Goal: Use online tool/utility: Utilize a website feature to perform a specific function

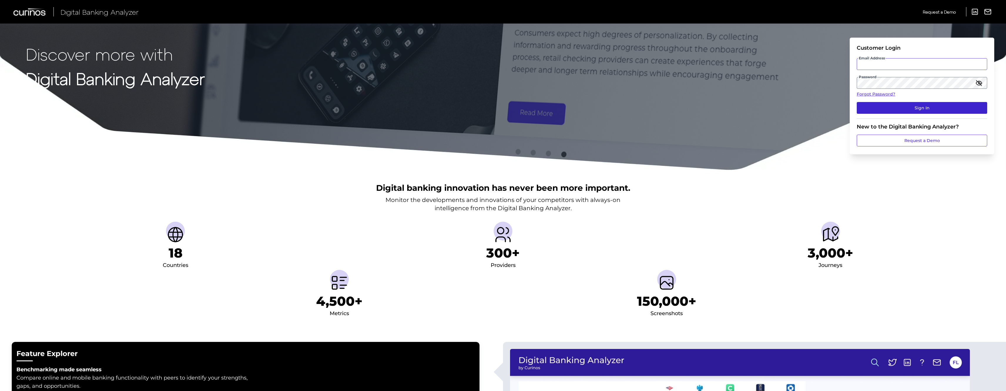
type input "[PERSON_NAME][EMAIL_ADDRESS][PERSON_NAME][DOMAIN_NAME]"
click at [885, 109] on button "Sign In" at bounding box center [922, 108] width 130 height 12
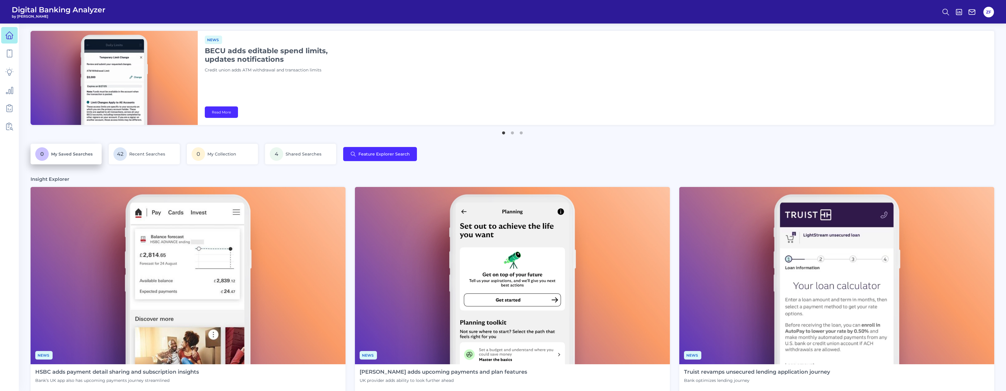
click at [95, 150] on p "0 My Saved Searches" at bounding box center [66, 154] width 62 height 14
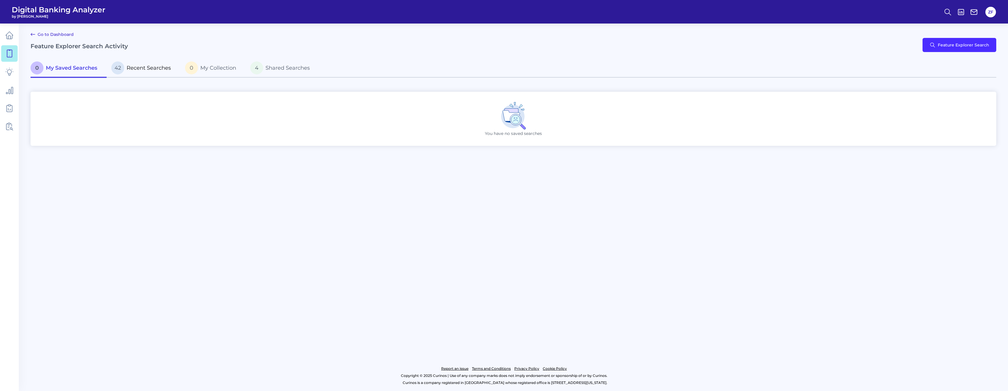
click at [154, 73] on p "42 Recent Searches" at bounding box center [141, 67] width 60 height 13
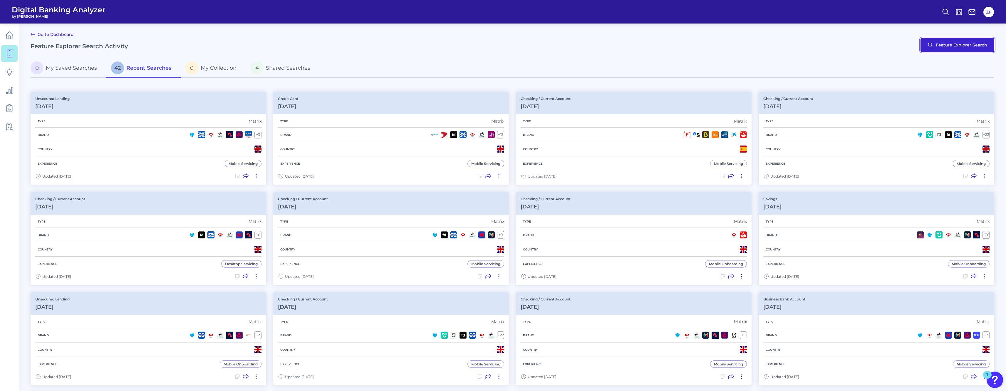
click at [938, 47] on button "Feature Explorer Search" at bounding box center [958, 45] width 74 height 14
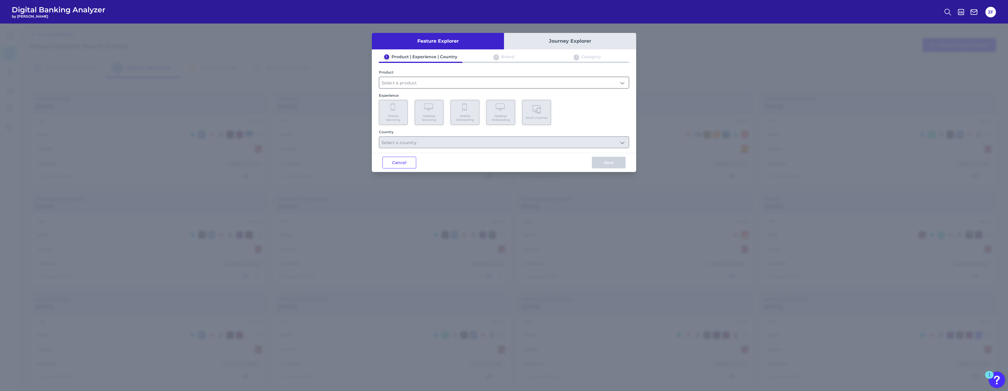
click at [429, 85] on input "text" at bounding box center [504, 82] width 250 height 11
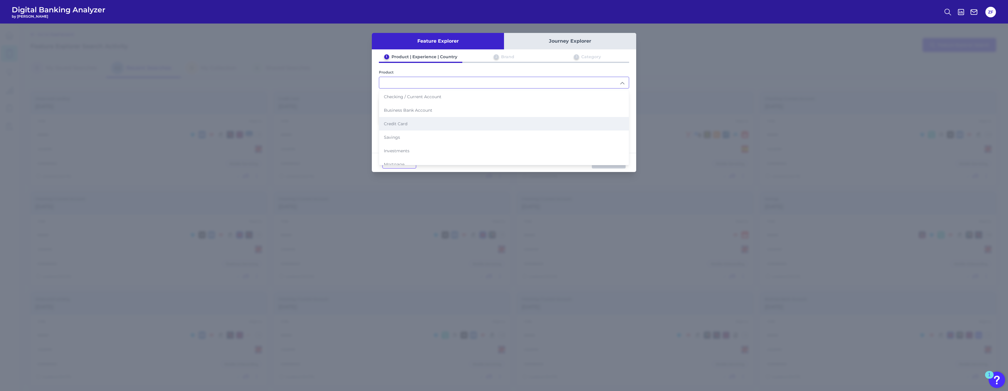
click at [406, 126] on li "Credit Card" at bounding box center [504, 124] width 250 height 14
type input "Credit Card"
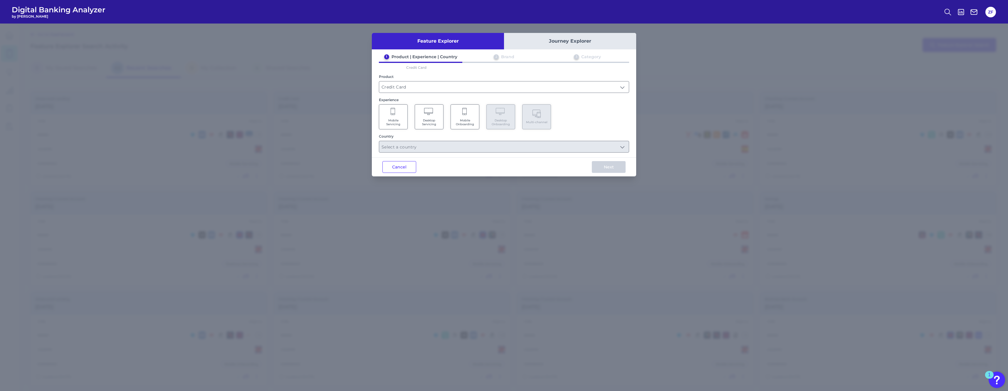
click at [472, 123] on span "Mobile Onboarding" at bounding box center [465, 122] width 22 height 8
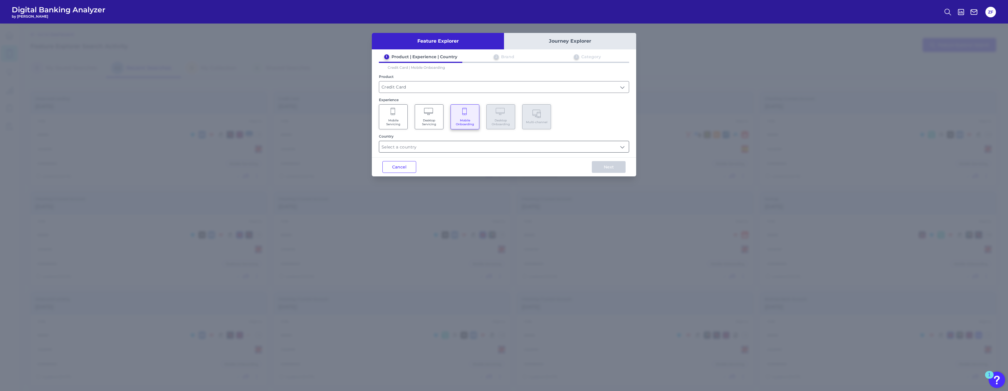
click at [450, 144] on input "text" at bounding box center [504, 146] width 250 height 11
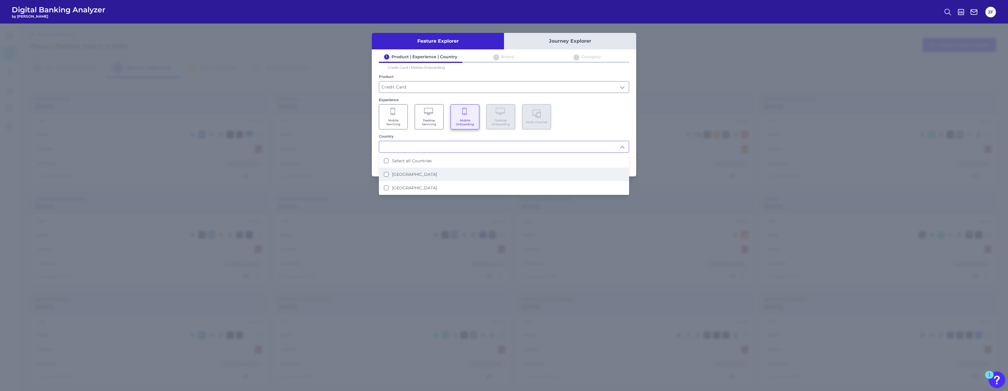
click at [418, 175] on label "[GEOGRAPHIC_DATA]" at bounding box center [414, 174] width 45 height 5
type input "[GEOGRAPHIC_DATA]"
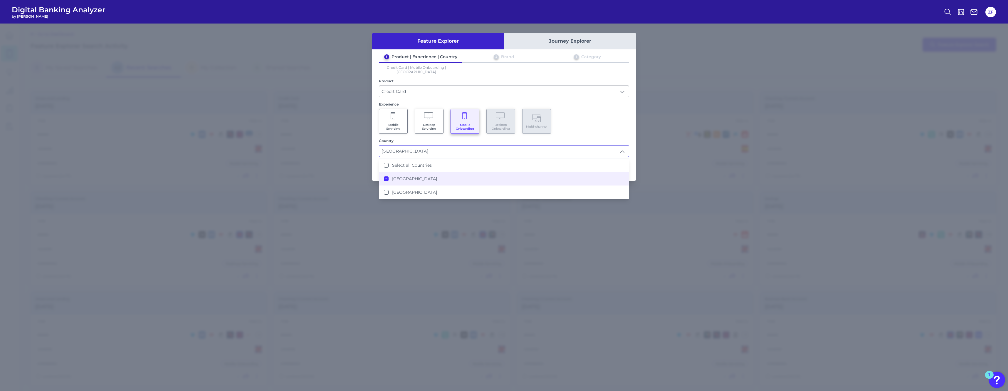
click at [562, 118] on div "Mobile Servicing Desktop Servicing Mobile Onboarding Desktop Onboarding Multi-c…" at bounding box center [504, 121] width 250 height 25
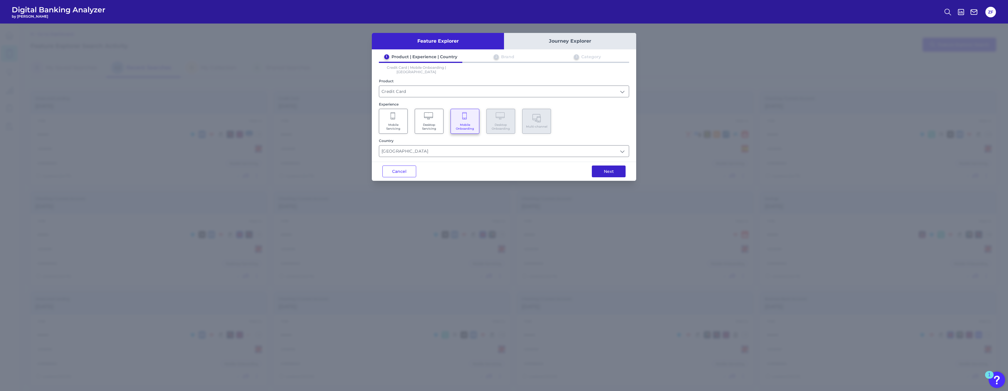
click at [613, 170] on button "Next" at bounding box center [609, 171] width 34 height 12
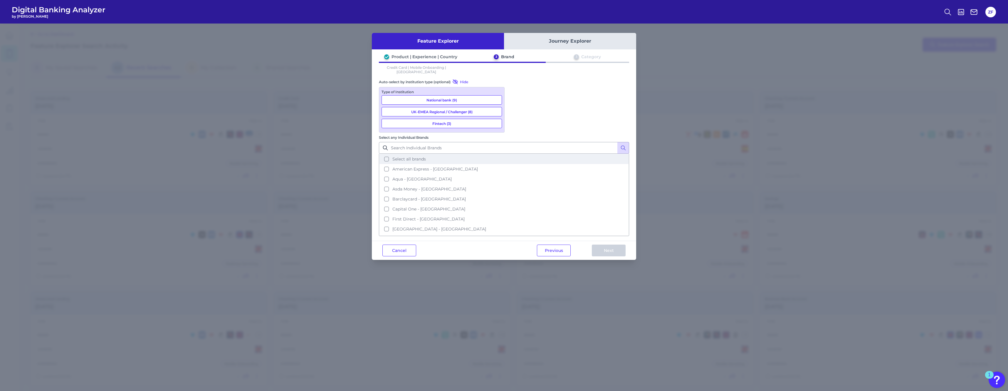
click at [426, 156] on span "Select all brands" at bounding box center [409, 158] width 33 height 5
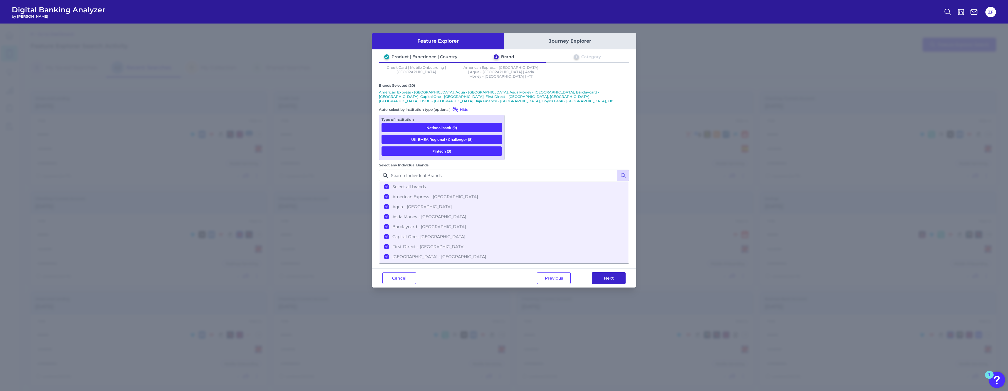
click at [600, 272] on button "Next" at bounding box center [609, 278] width 34 height 12
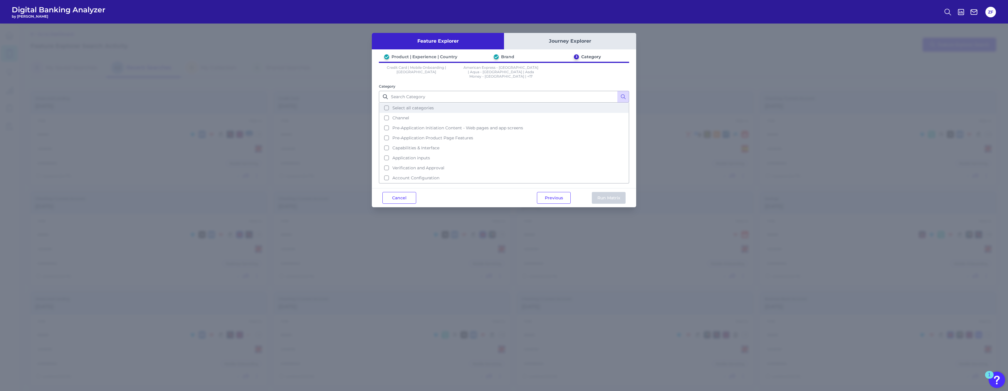
click at [416, 105] on span "Select all categories" at bounding box center [413, 107] width 41 height 5
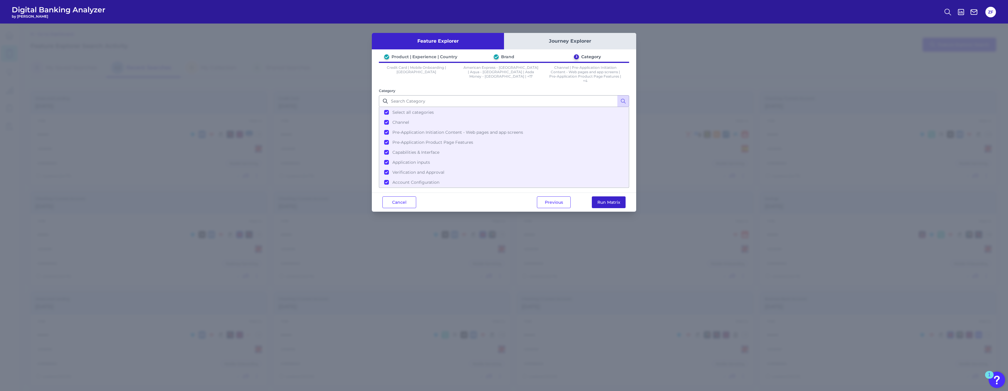
click at [610, 204] on button "Run Matrix" at bounding box center [609, 202] width 34 height 12
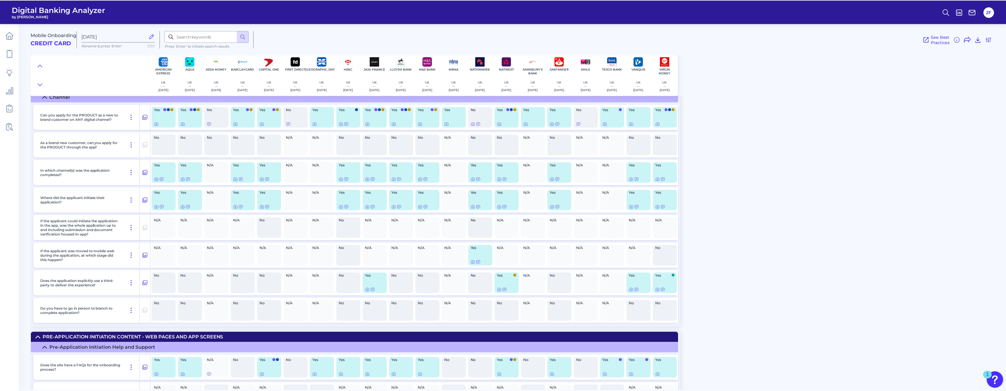
scroll to position [29, 0]
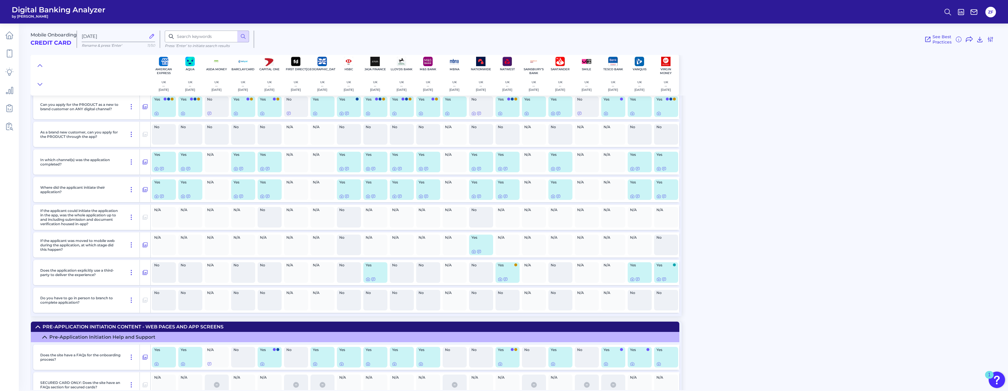
click at [47, 7] on span "Digital Banking Analyzer" at bounding box center [59, 9] width 94 height 9
click at [8, 36] on icon at bounding box center [9, 35] width 8 height 8
